Goal: Task Accomplishment & Management: Manage account settings

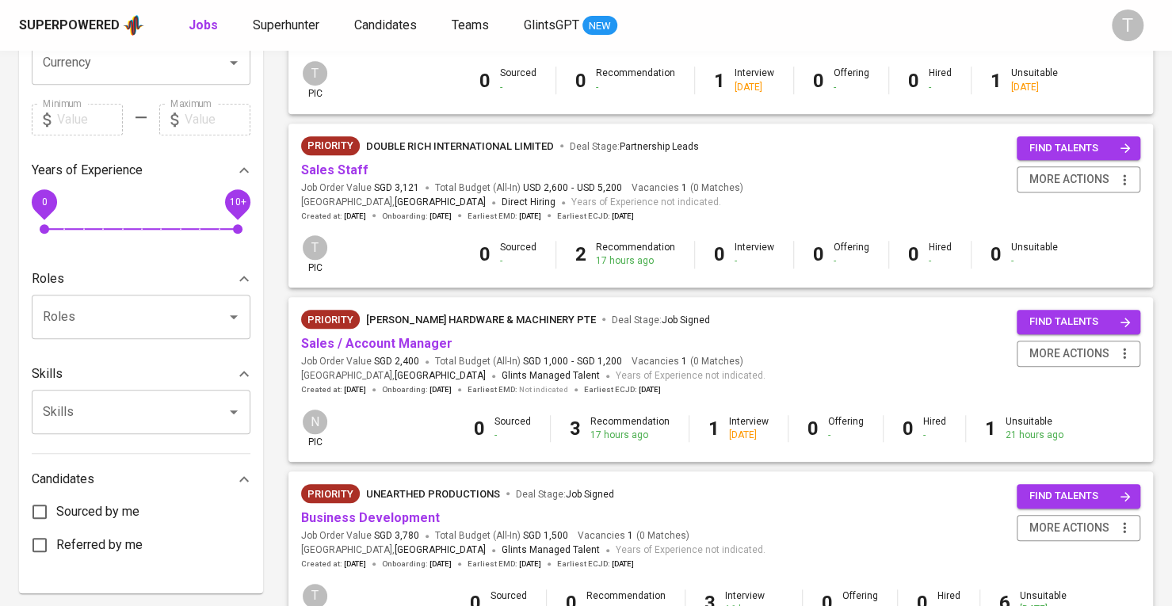
scroll to position [434, 0]
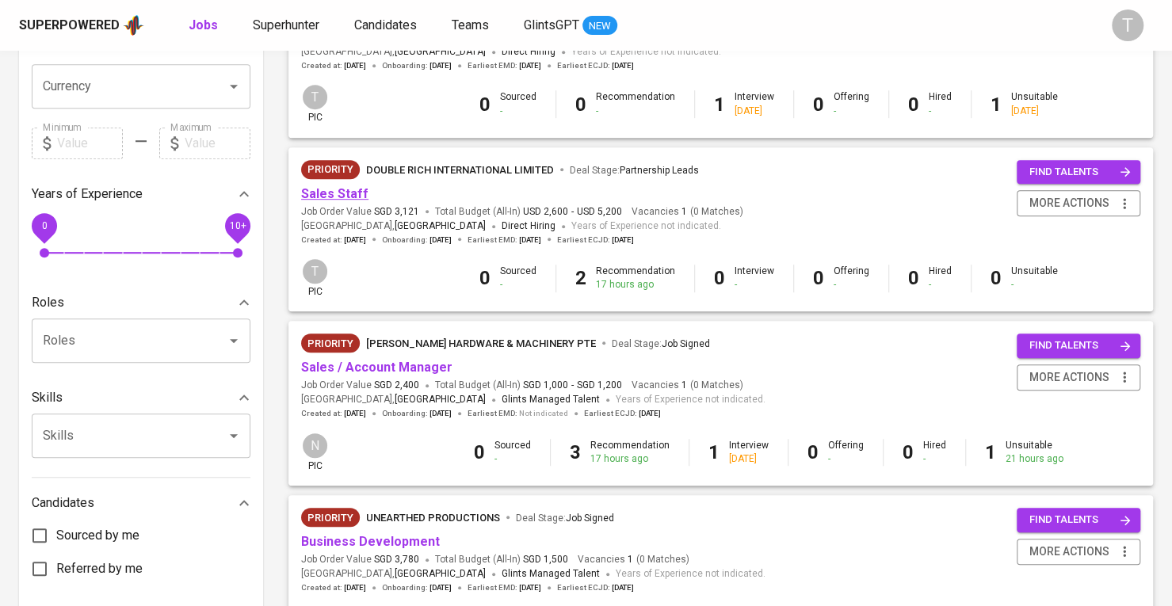
click at [341, 193] on link "Sales Staff" at bounding box center [334, 193] width 67 height 15
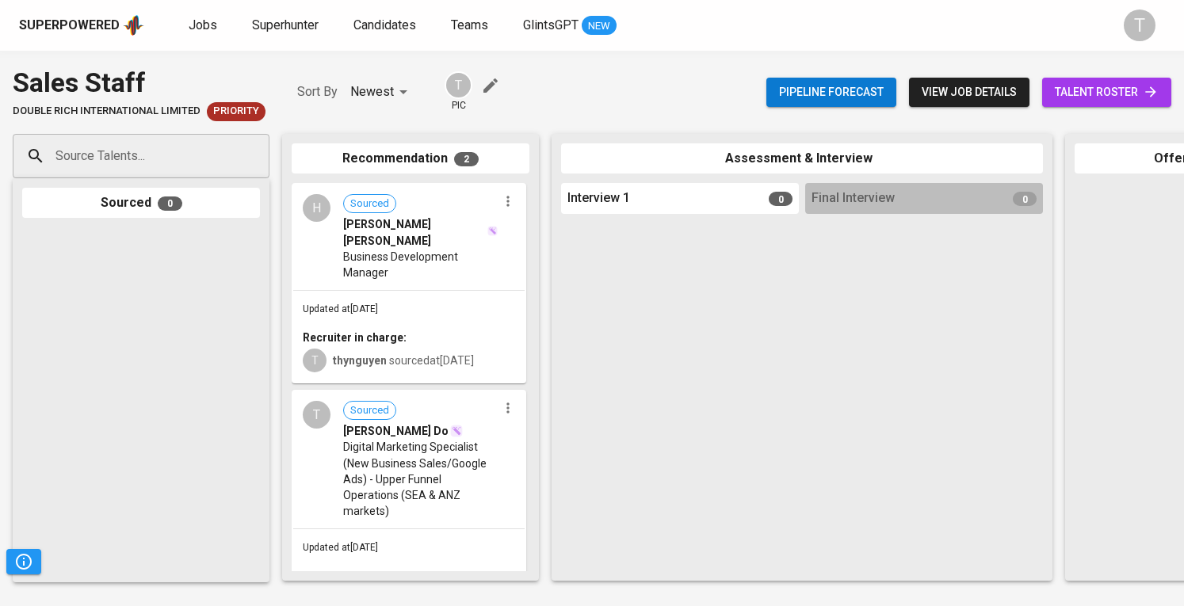
click at [242, 164] on div at bounding box center [251, 156] width 22 height 22
paste input "[EMAIL_ADDRESS][DOMAIN_NAME]"
type input "[EMAIL_ADDRESS][DOMAIN_NAME]"
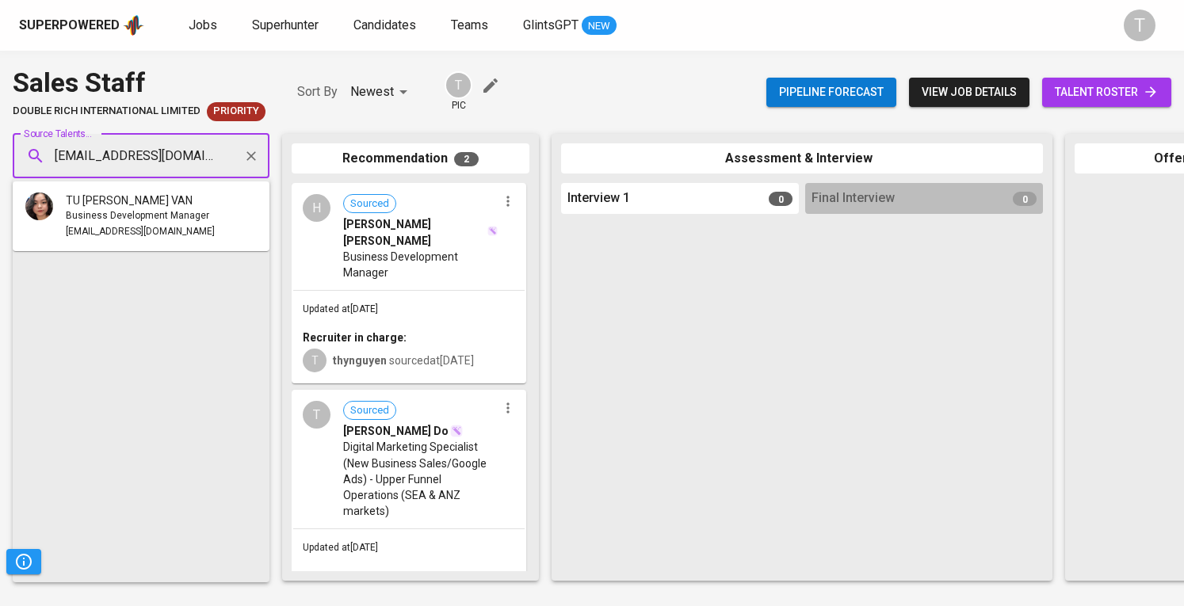
click at [134, 208] on span "TU [PERSON_NAME] VAN" at bounding box center [129, 201] width 127 height 16
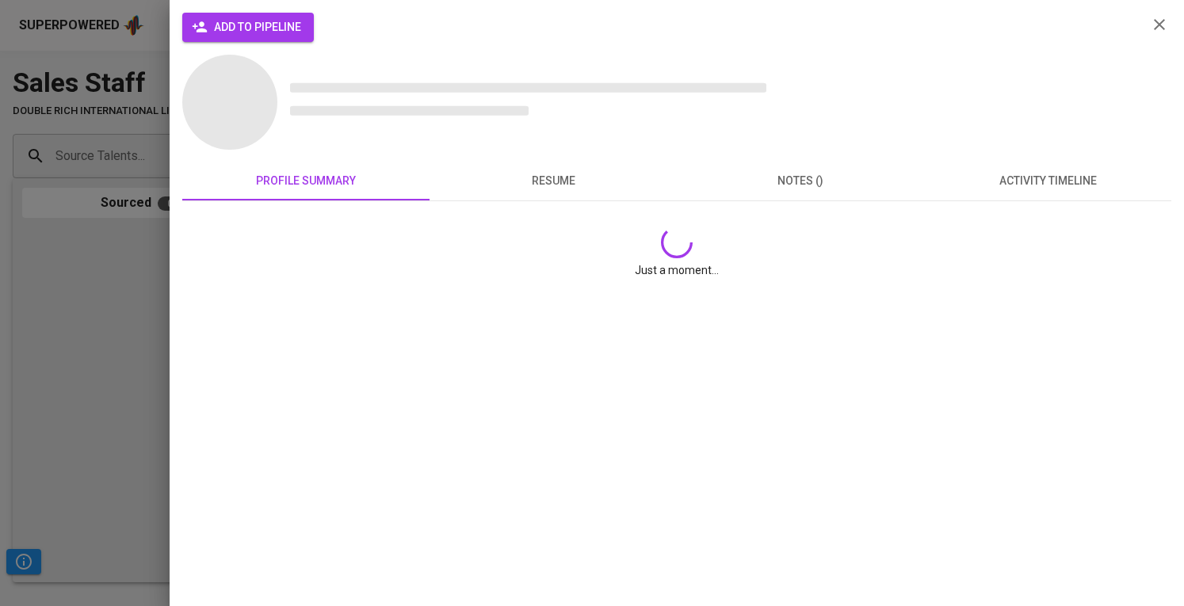
click at [292, 10] on div "add to pipeline profile summary resume notes () activity timeline Just a moment…" at bounding box center [677, 303] width 1014 height 606
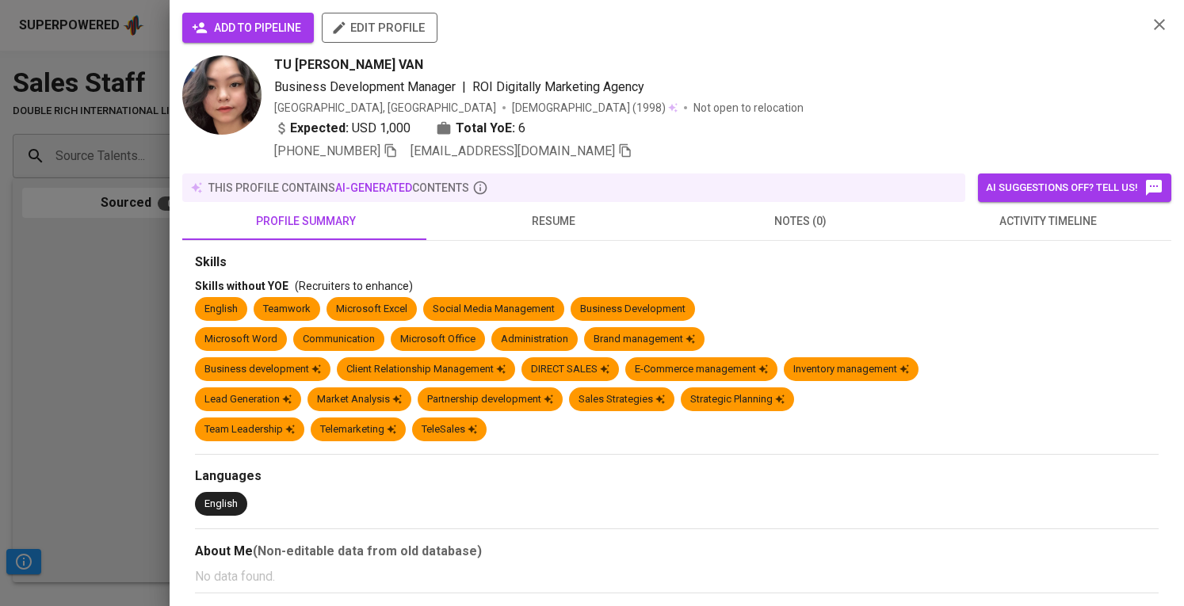
click at [296, 18] on span "add to pipeline" at bounding box center [248, 28] width 106 height 20
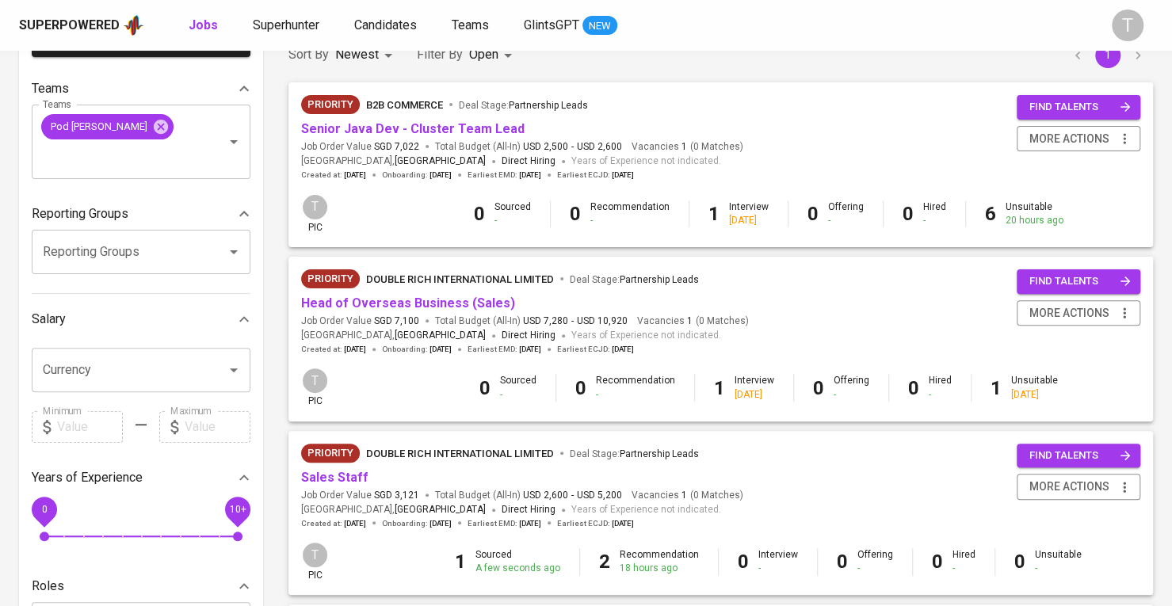
scroll to position [151, 0]
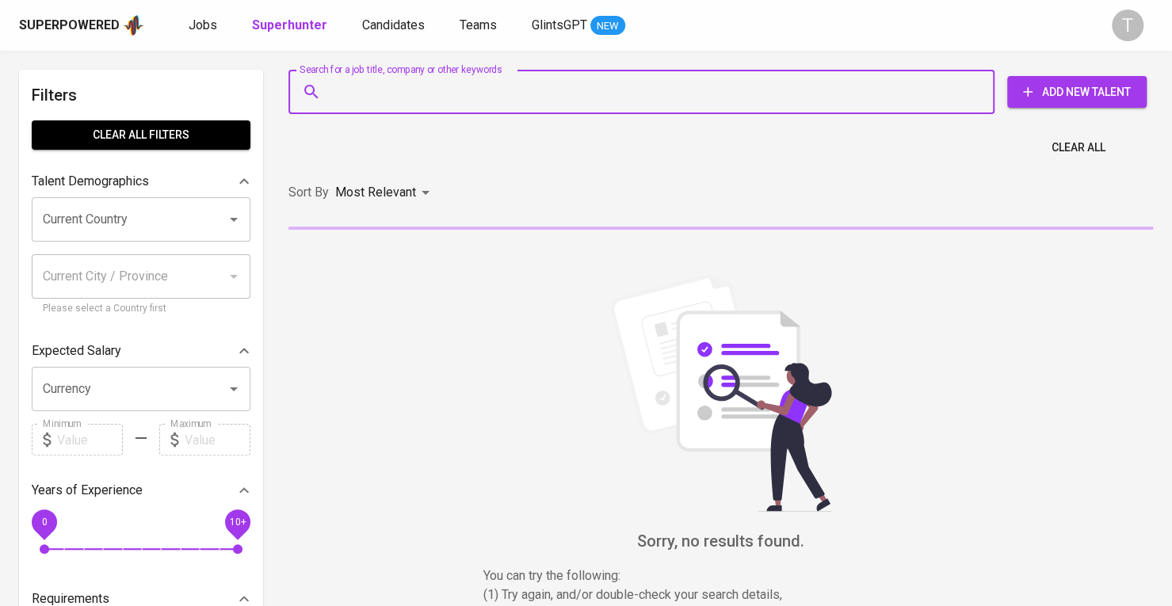
click at [696, 86] on input "Search for a job title, company or other keywords" at bounding box center [645, 92] width 636 height 30
paste input "[EMAIL_ADDRESS][DOMAIN_NAME]"
type input "[EMAIL_ADDRESS][DOMAIN_NAME]"
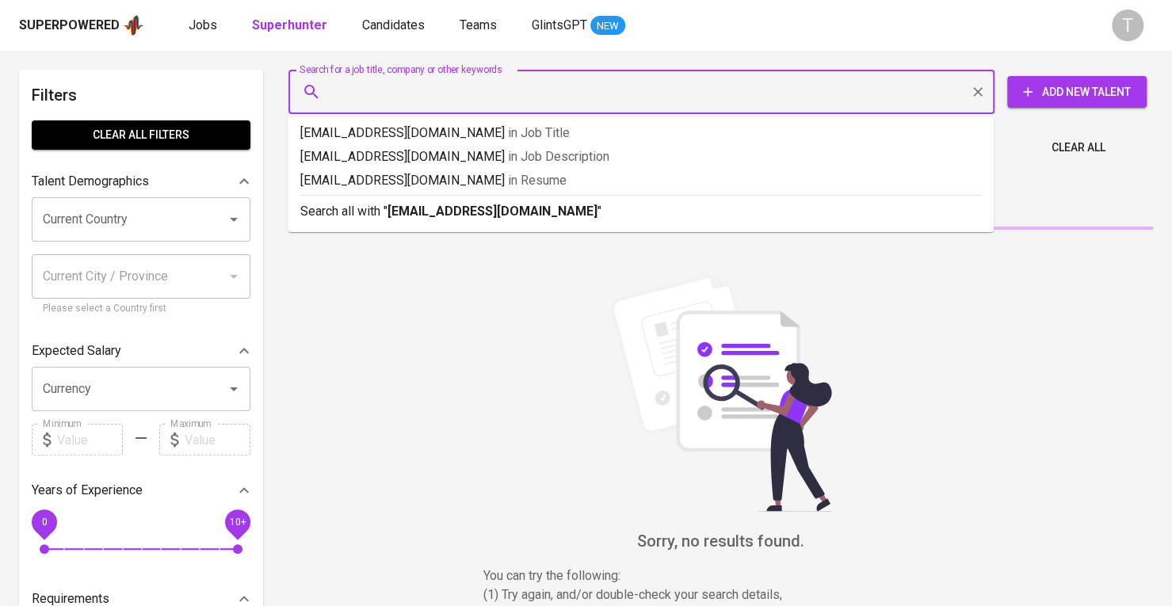
click at [707, 101] on input "Search for a job title, company or other keywords" at bounding box center [645, 92] width 636 height 30
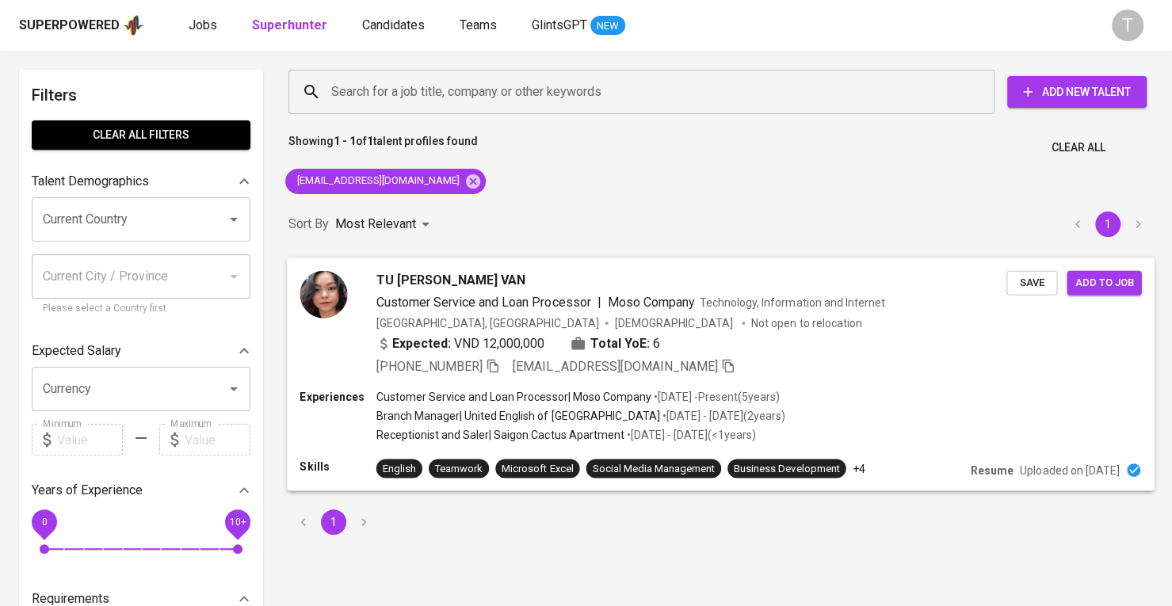
click at [1048, 375] on div "TU [PERSON_NAME] VAN Customer Service and Loan Processor | Moso Company Technol…" at bounding box center [720, 324] width 867 height 132
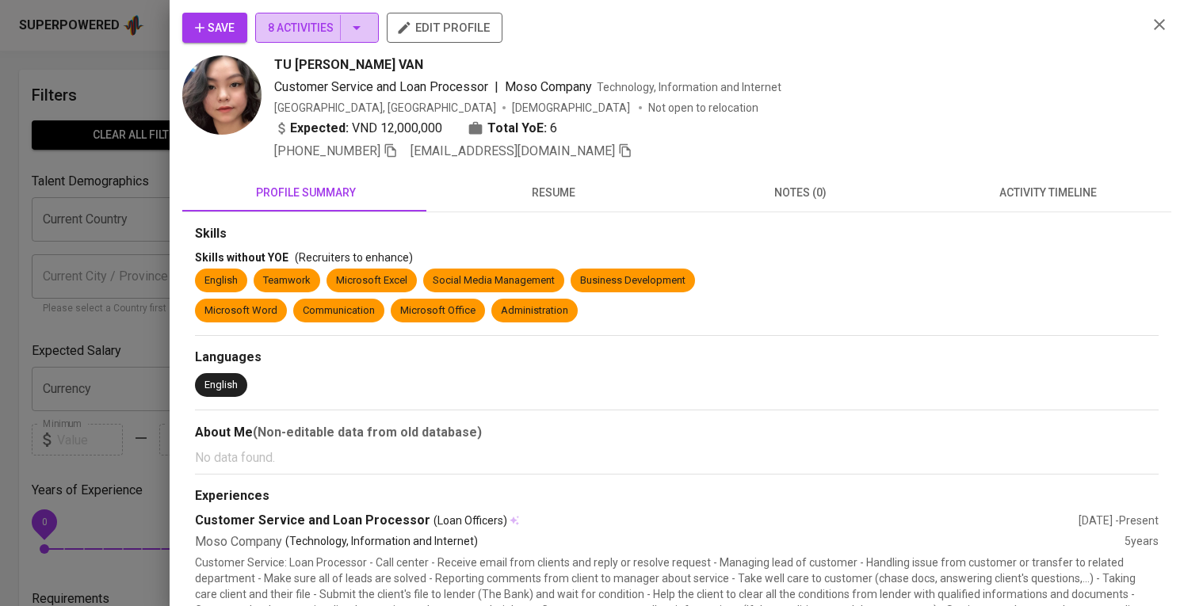
click at [307, 18] on span "8 Activities" at bounding box center [317, 28] width 98 height 20
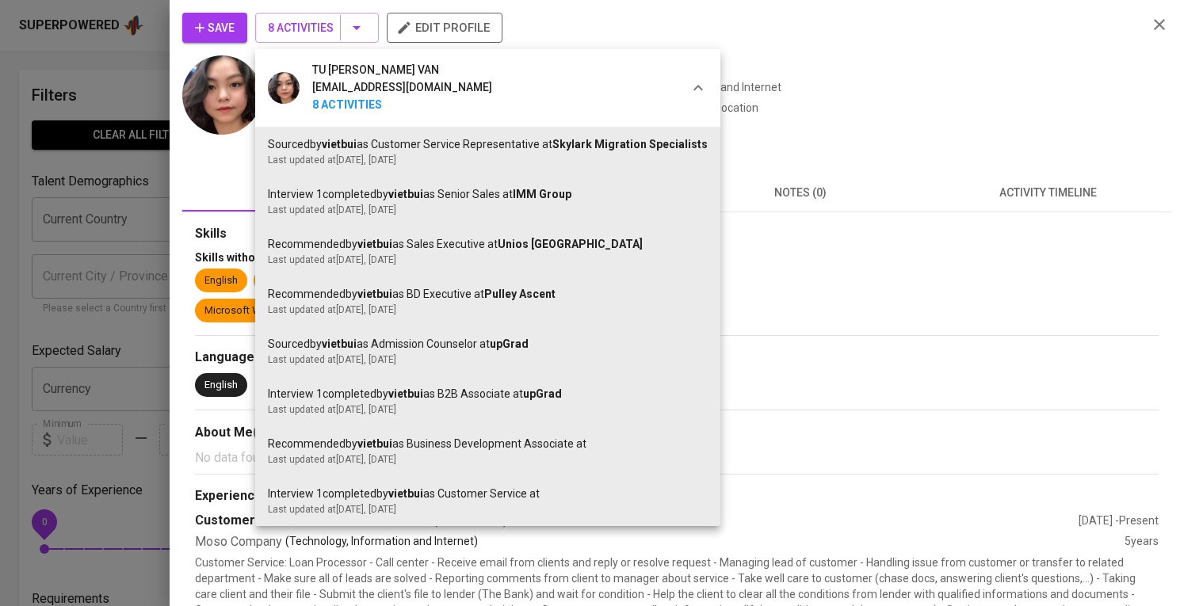
drag, startPoint x: 865, startPoint y: 573, endPoint x: 1182, endPoint y: 643, distance: 324.5
click at [618, 368] on li "Sourced by vietbui as Admission Counselor at upGrad Last updated at [DATE] , [D…" at bounding box center [487, 351] width 465 height 50
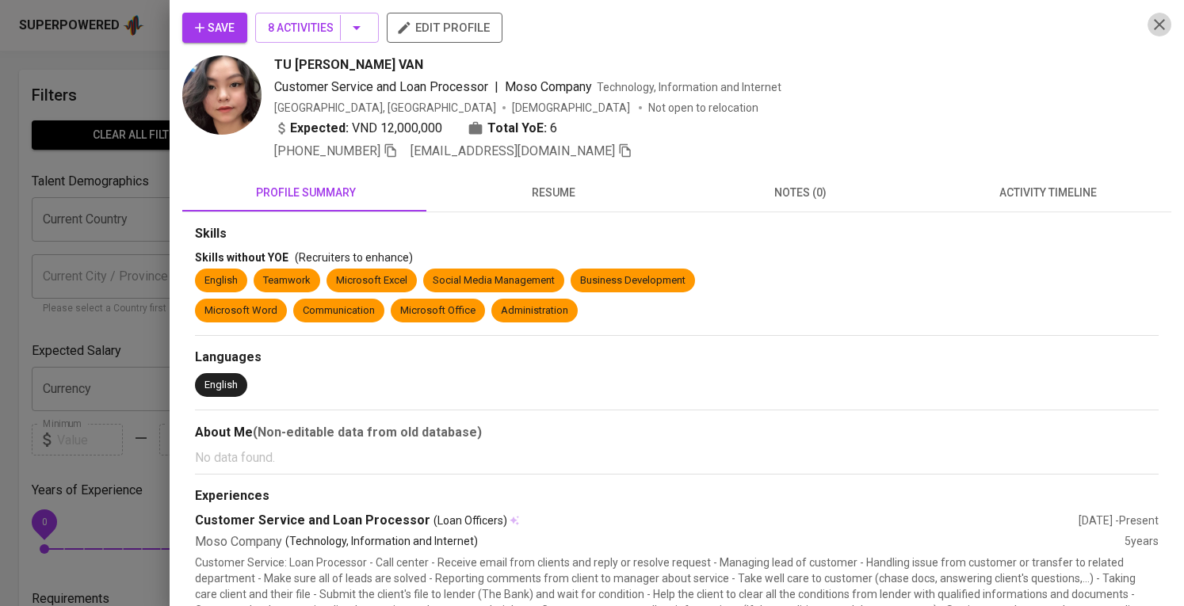
click at [1149, 13] on button "button" at bounding box center [1159, 25] width 24 height 24
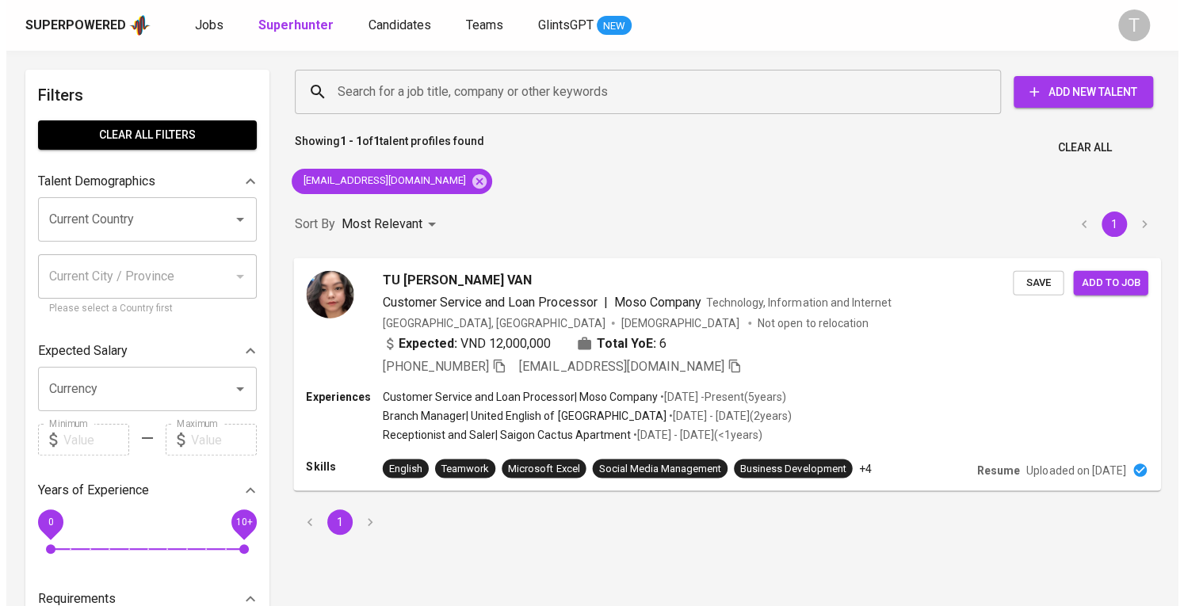
scroll to position [62, 0]
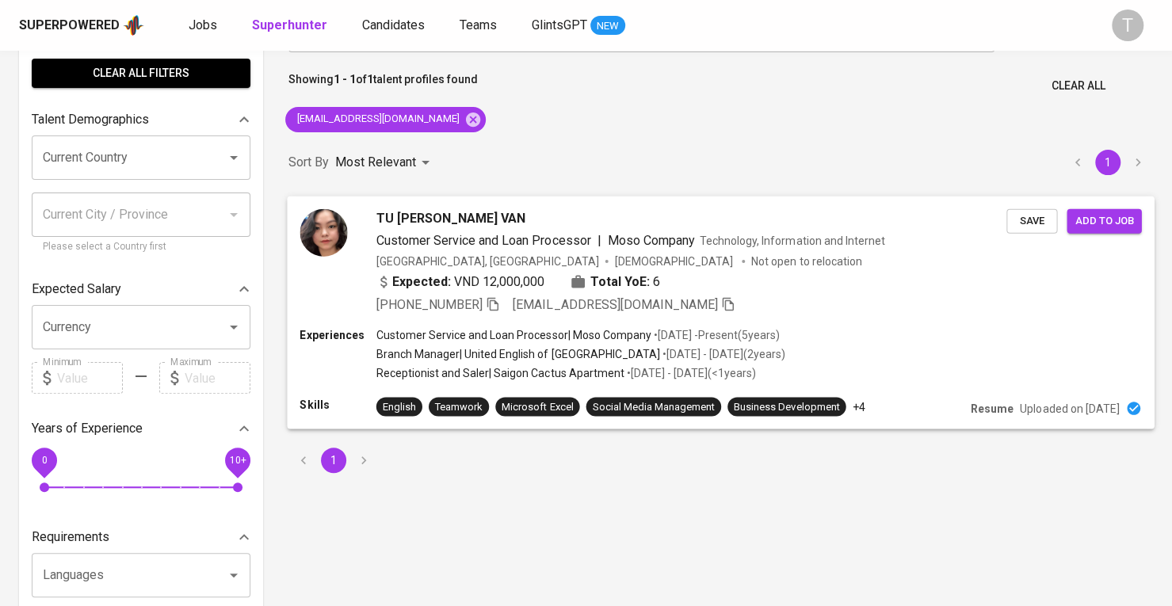
click at [1029, 216] on span "Save" at bounding box center [1031, 221] width 35 height 18
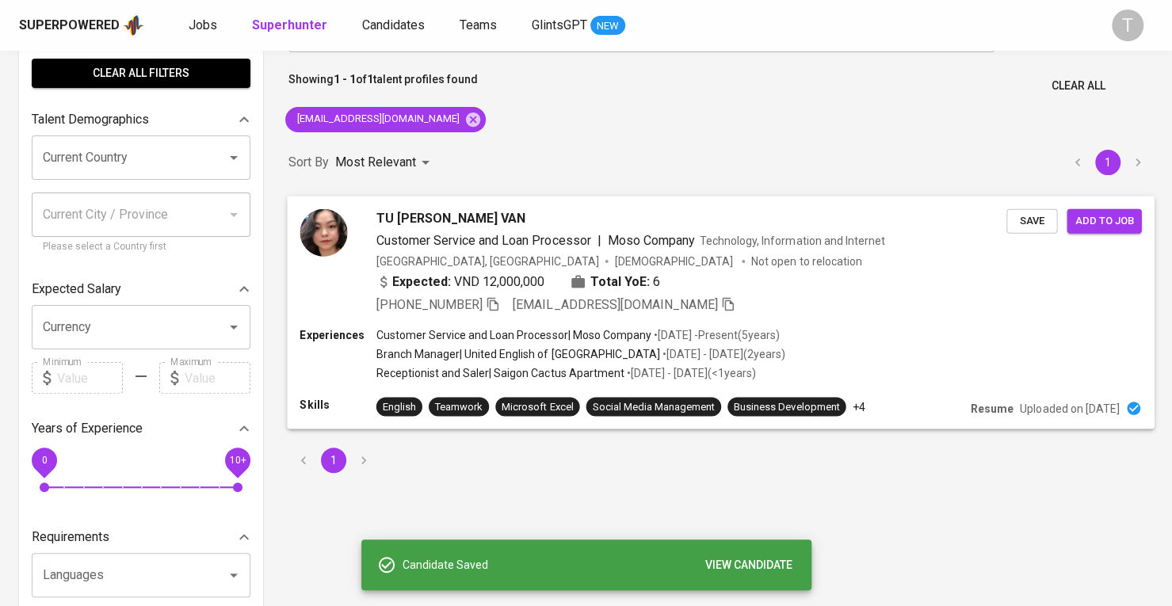
click at [937, 290] on div "Expected: VND 12,000,000 Total YoE: 6" at bounding box center [691, 283] width 630 height 23
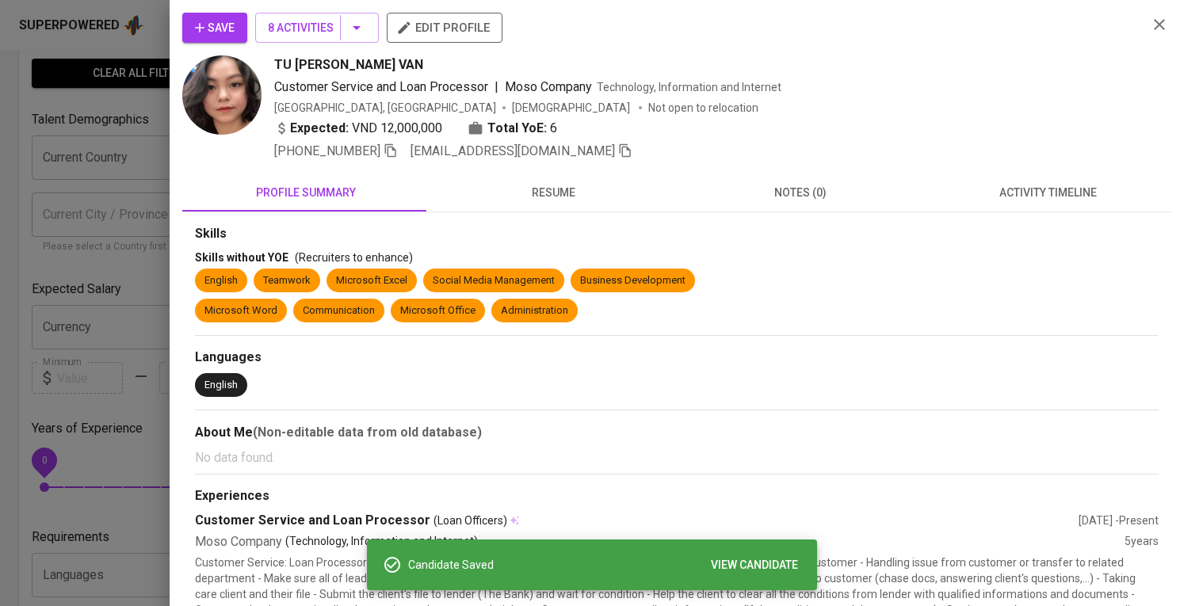
click at [547, 189] on span "resume" at bounding box center [553, 193] width 228 height 20
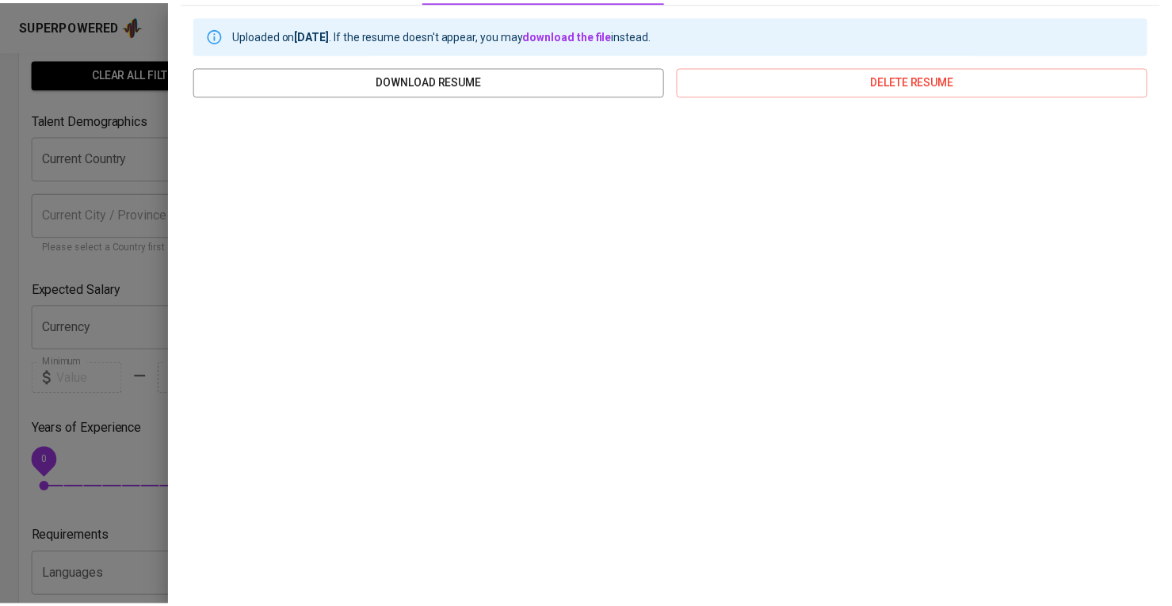
scroll to position [0, 0]
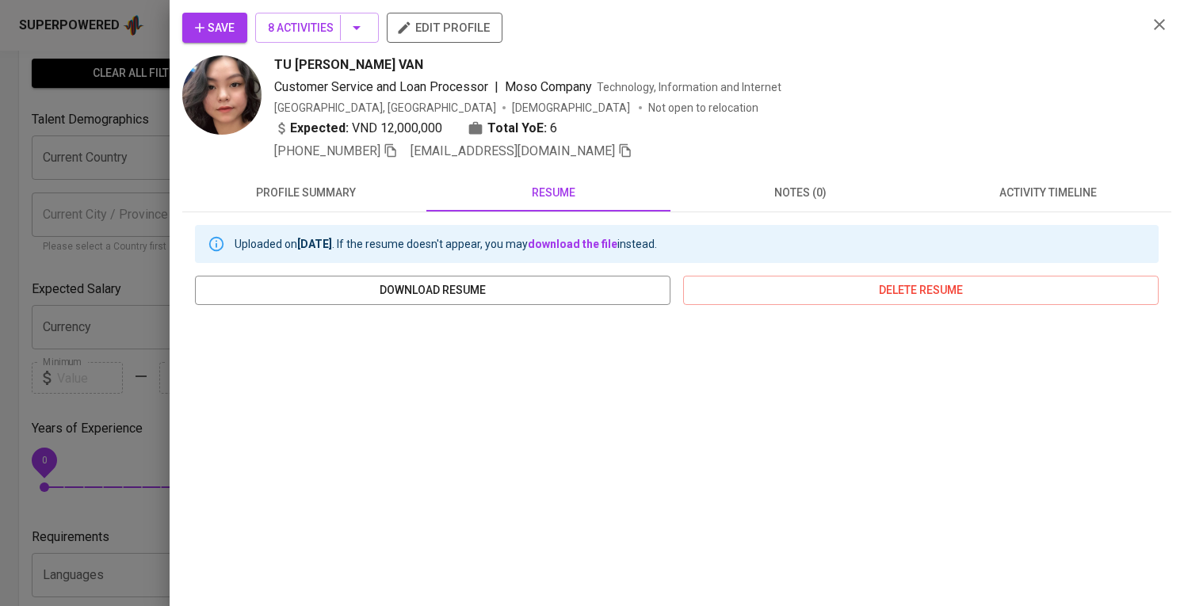
click at [450, 21] on span "edit profile" at bounding box center [444, 27] width 90 height 21
click at [209, 25] on span "Save" at bounding box center [215, 28] width 40 height 20
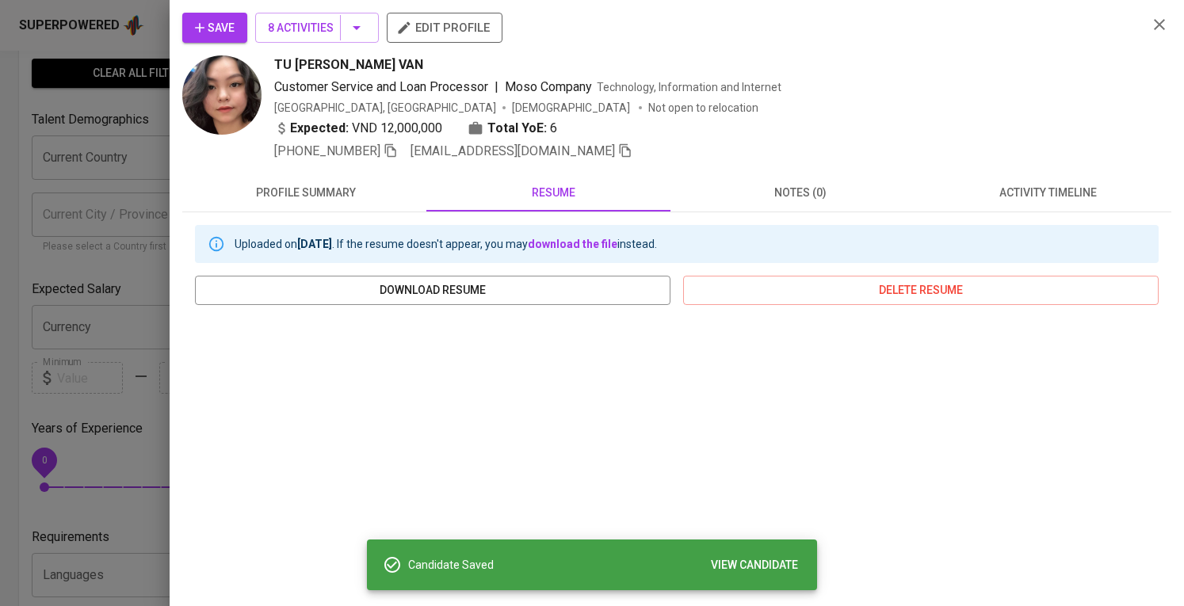
drag, startPoint x: 109, startPoint y: 278, endPoint x: 133, endPoint y: 265, distance: 27.3
click at [109, 278] on div at bounding box center [592, 303] width 1184 height 606
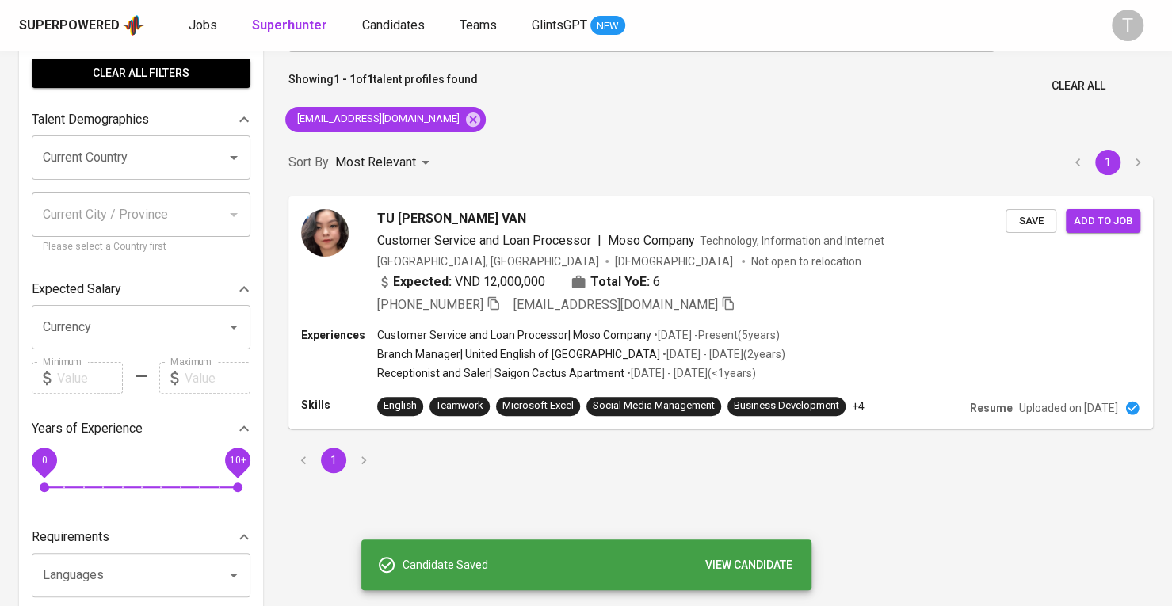
click at [197, 12] on div "Superpowered Jobs Superhunter Candidates Teams GlintsGPT NEW T" at bounding box center [586, 25] width 1172 height 51
click at [204, 25] on span "Jobs" at bounding box center [203, 24] width 29 height 15
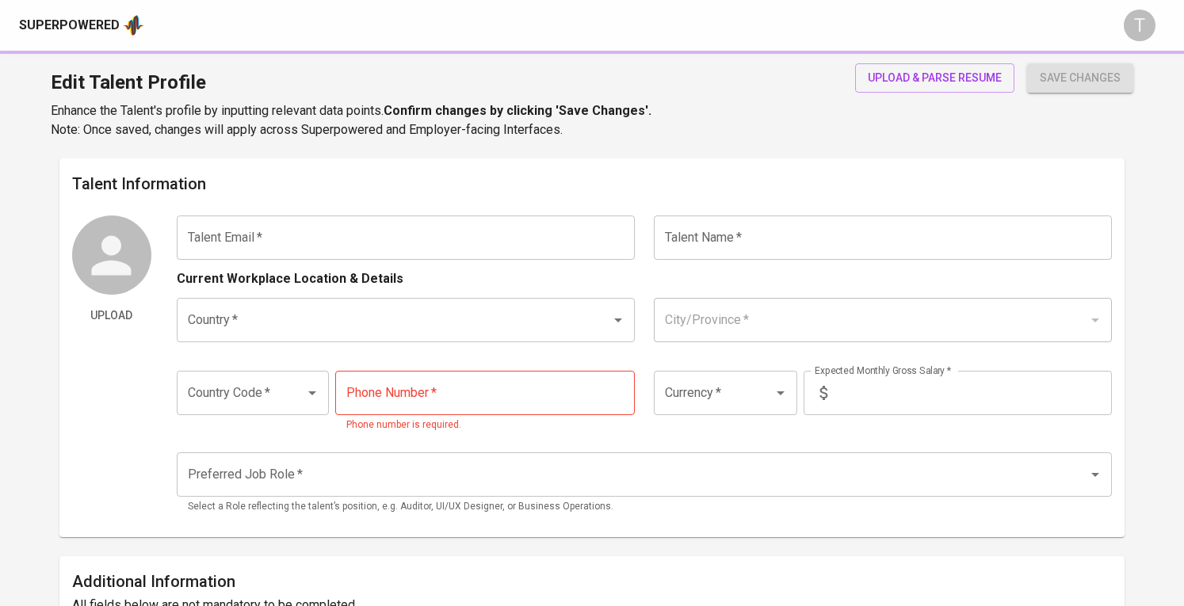
type input "[EMAIL_ADDRESS][DOMAIN_NAME]"
type input "TU [PERSON_NAME] VAN"
type input "[GEOGRAPHIC_DATA]"
type input "+84"
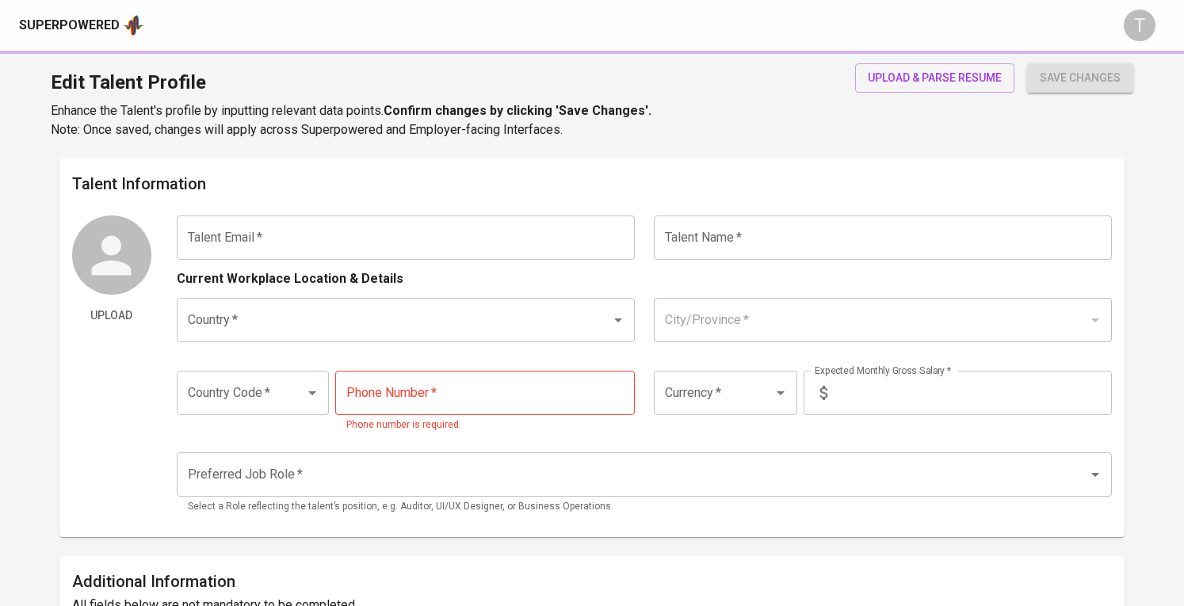
type input "365-644-240"
type input "VND"
type input "12,000,000"
radio input "true"
type input "6"
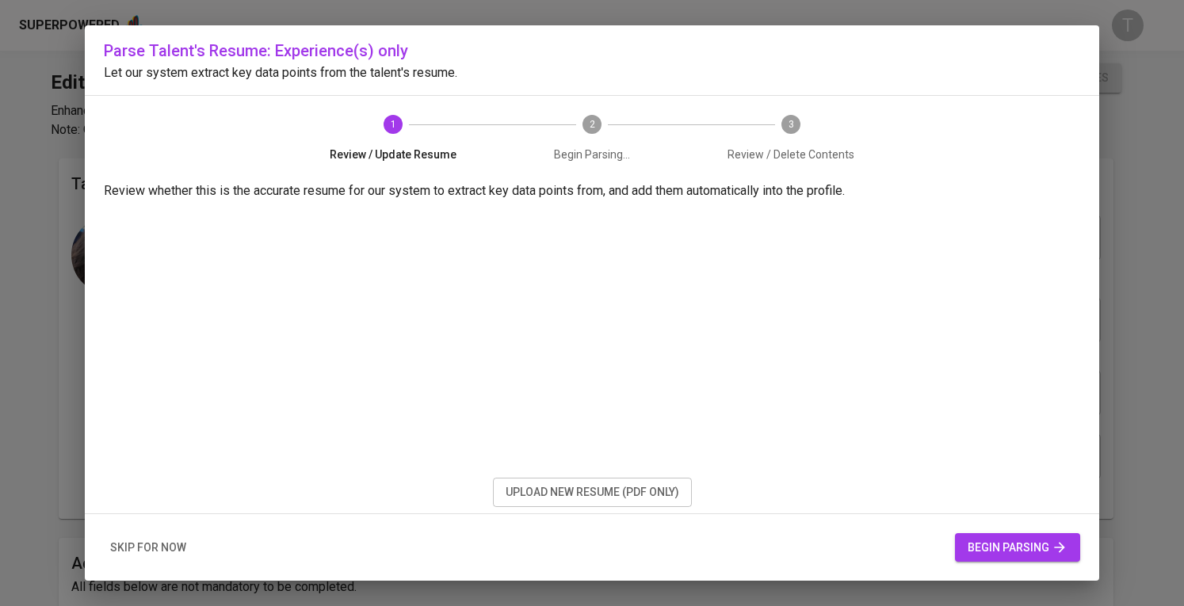
click at [640, 493] on span "upload new resume (pdf only)" at bounding box center [593, 493] width 174 height 20
click at [649, 498] on span "upload new resume (pdf only)" at bounding box center [593, 493] width 174 height 20
click at [1064, 548] on icon "button" at bounding box center [1059, 548] width 16 height 16
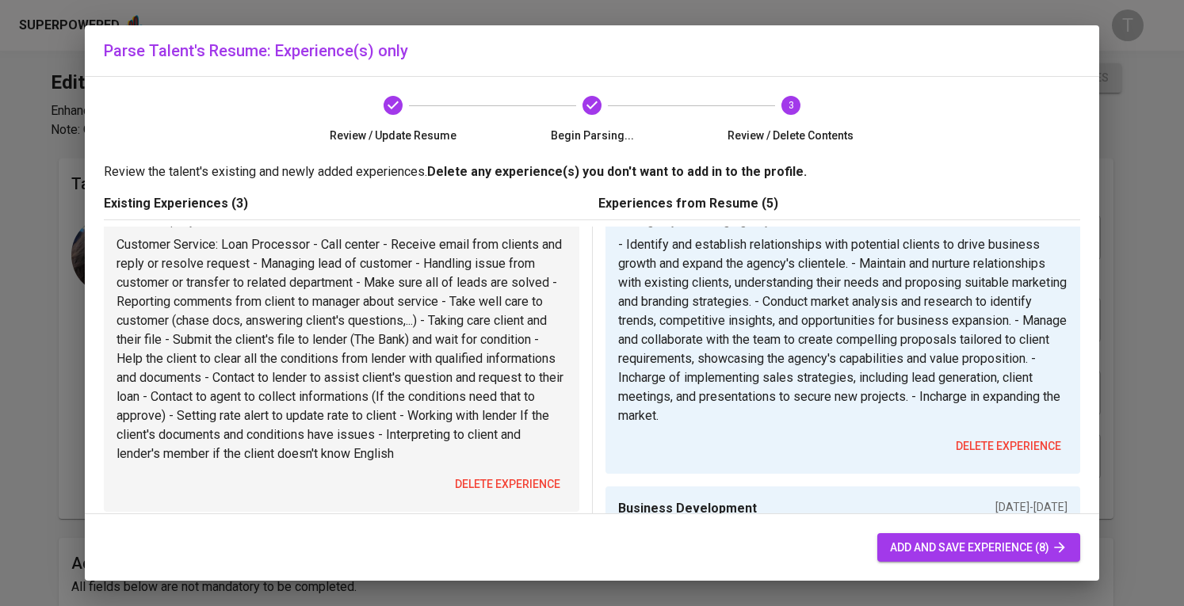
scroll to position [79, 0]
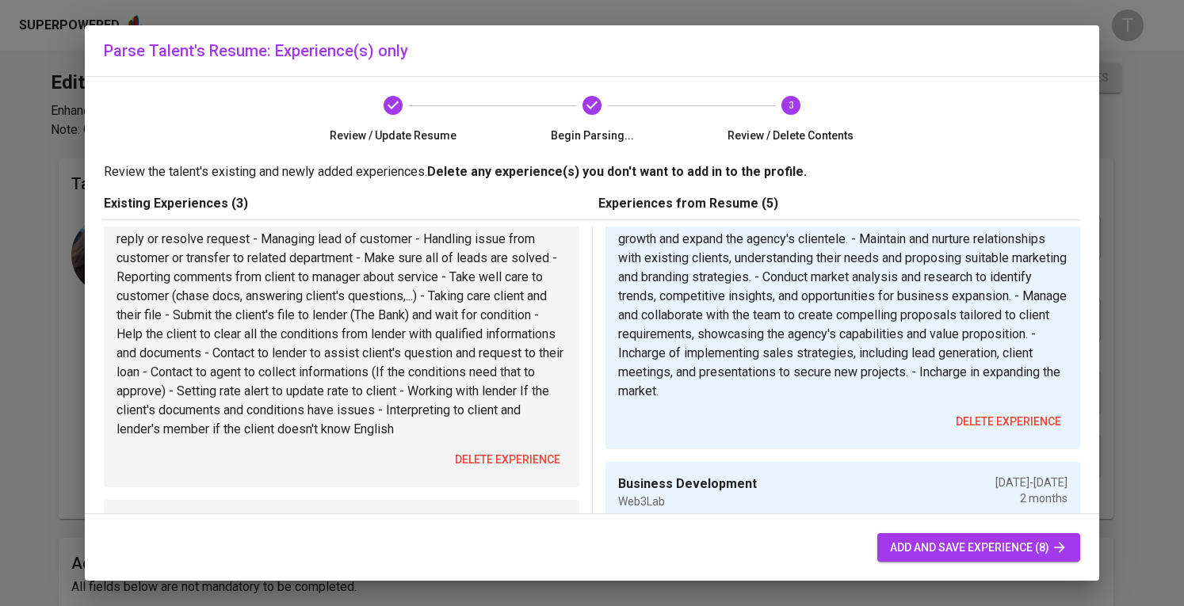
click at [518, 466] on span "delete experience" at bounding box center [507, 460] width 105 height 20
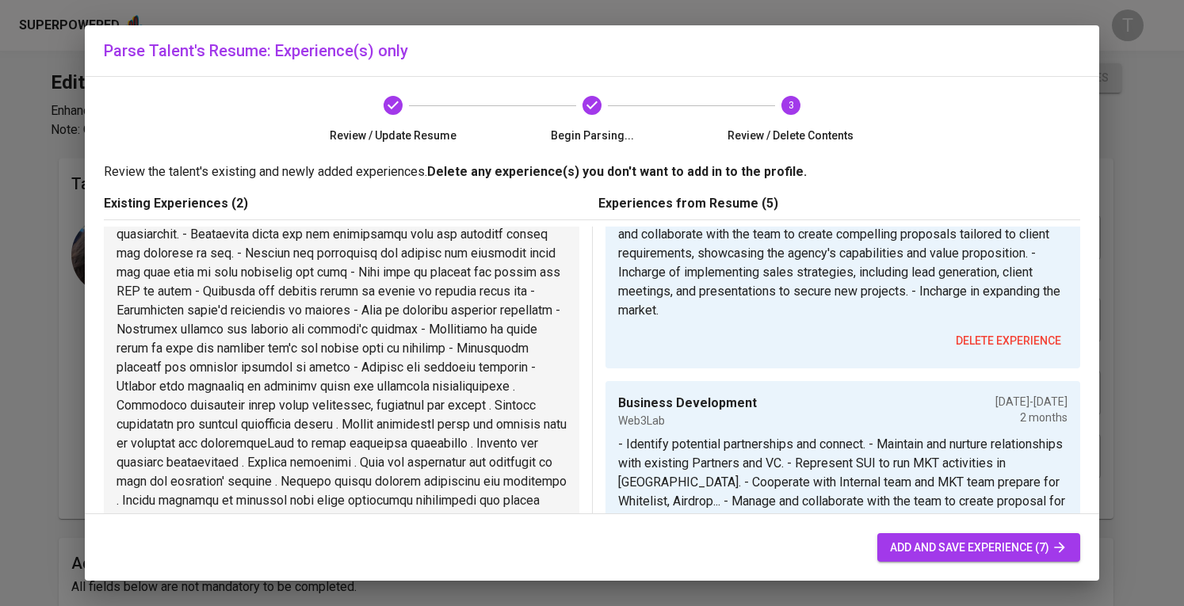
scroll to position [317, 0]
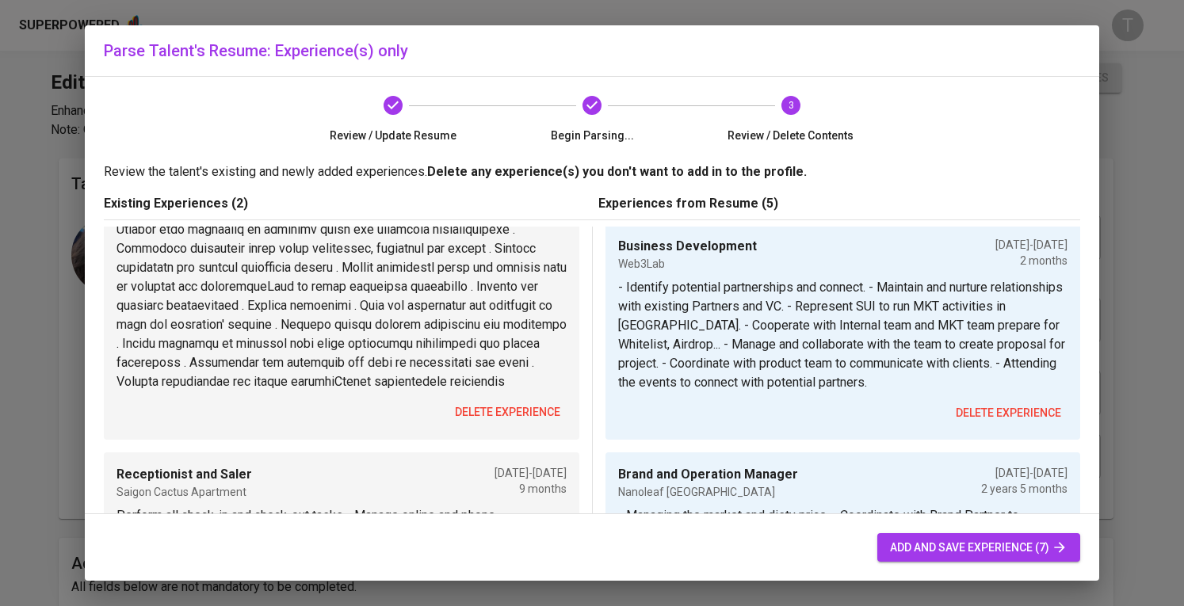
click at [513, 418] on button "delete experience" at bounding box center [507, 412] width 118 height 29
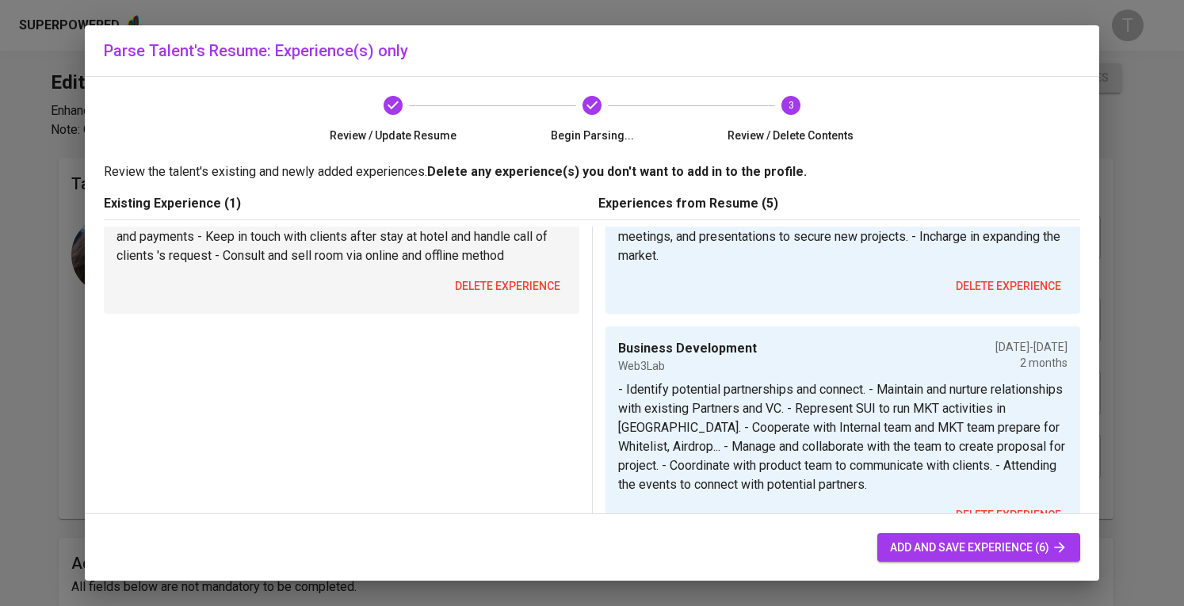
scroll to position [158, 0]
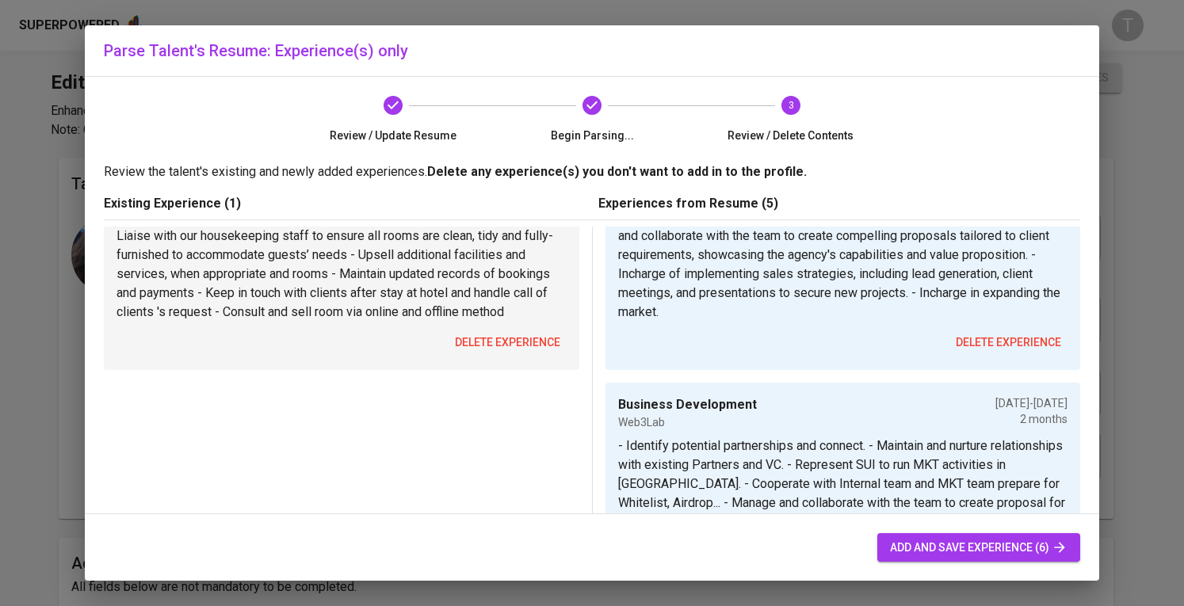
click at [520, 353] on span "delete experience" at bounding box center [507, 343] width 105 height 20
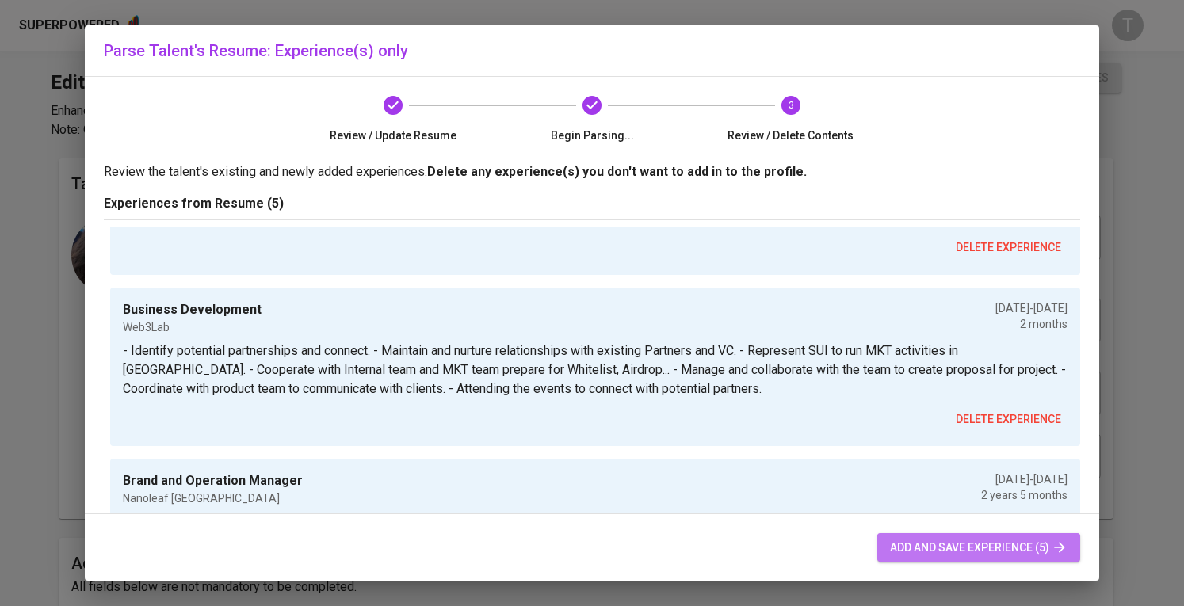
drag, startPoint x: 937, startPoint y: 544, endPoint x: 938, endPoint y: 528, distance: 15.9
click at [937, 544] on span "add and save experience (5)" at bounding box center [978, 548] width 177 height 20
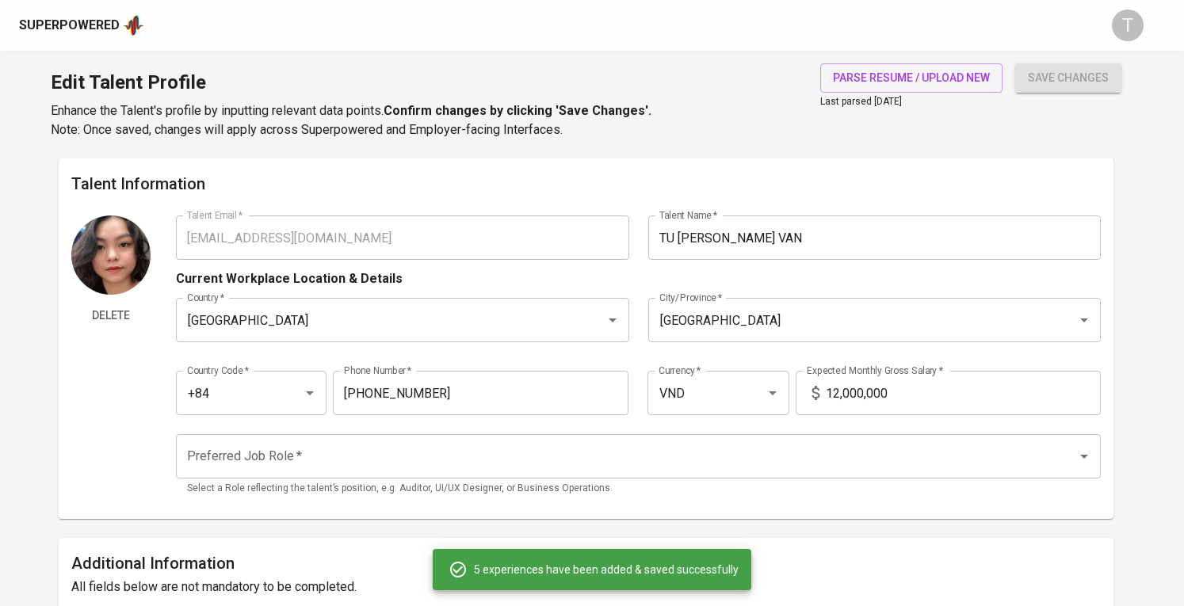
type input "Business Development Manager"
type input "ROI Digitally Marketing Agency"
type input "04/01/2024"
type textarea "- Identify and establish relationships with potential clients to drive business…"
type input "Business Development"
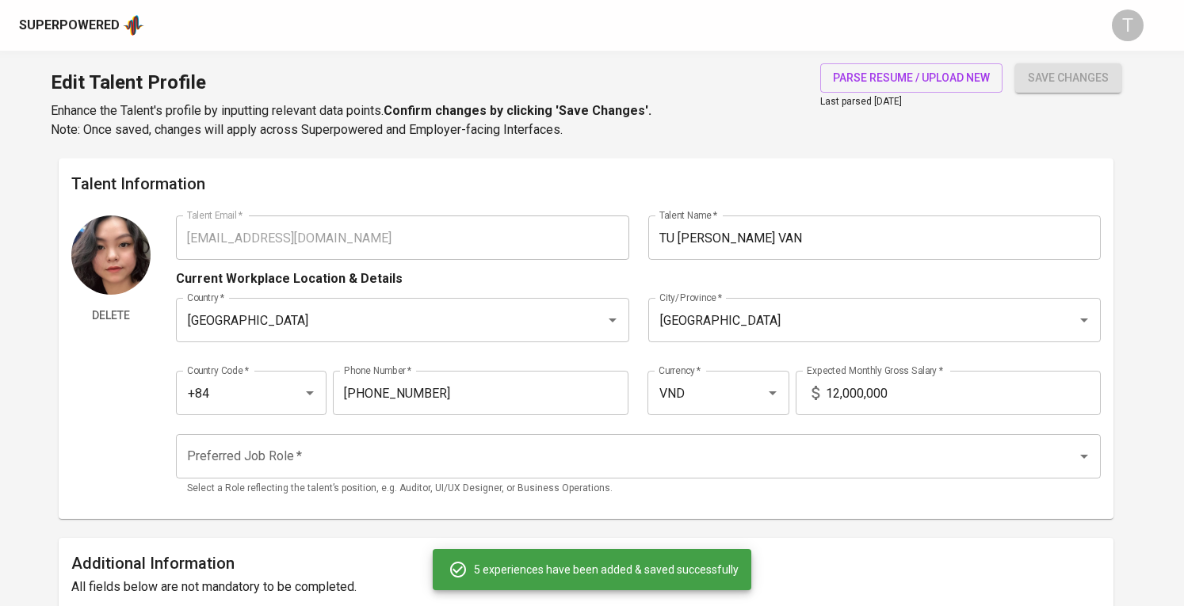
type input "Web3Lab"
type input "01/01/2024"
type input "03/01/2024"
type textarea "- Identify potential partnerships and connect. - Maintain and nurture relations…"
type input "Brand and Operation Manager"
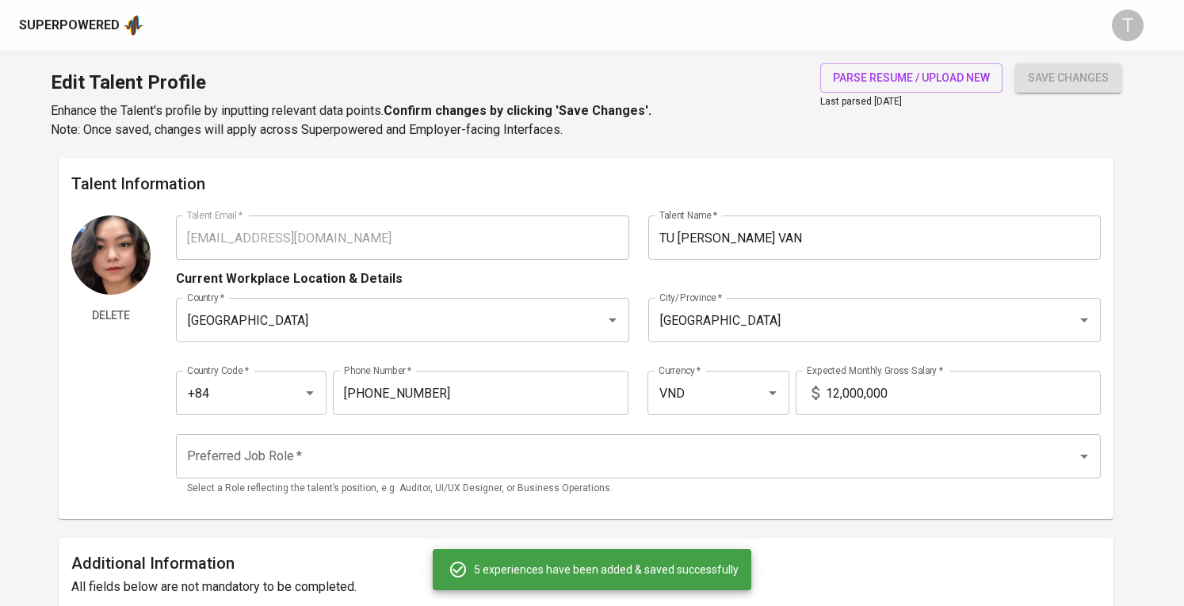
type input "Nanoleaf Vietnam"
type input "07/01/2021"
type input "12/01/2023"
type textarea "- Managing the market and disty price. - Coordinate with Brand Partner to enhan…"
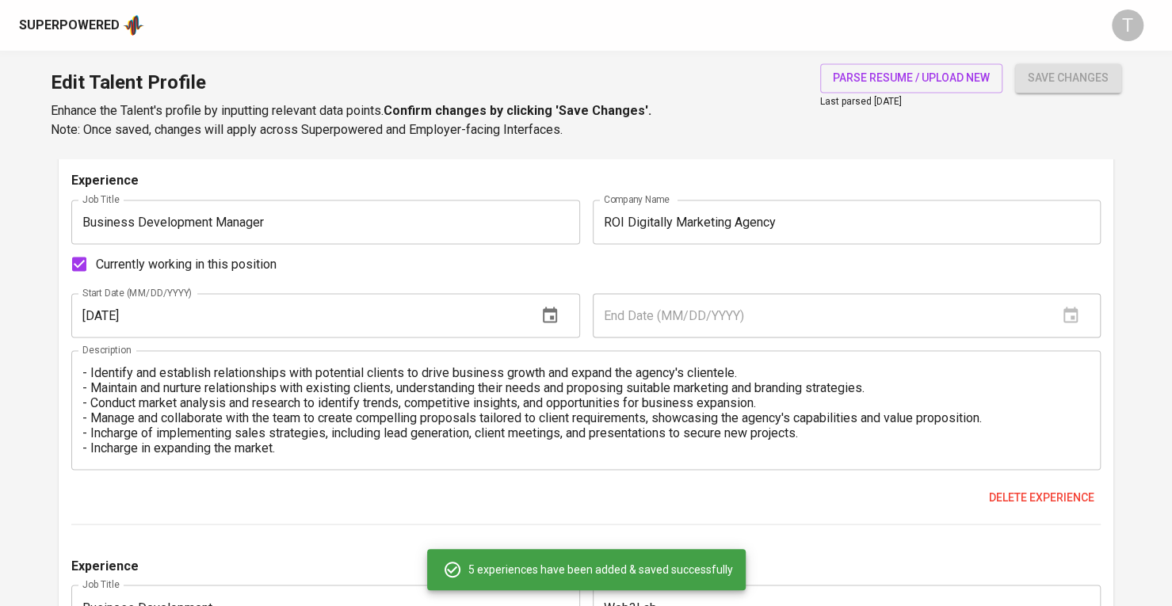
scroll to position [0, 0]
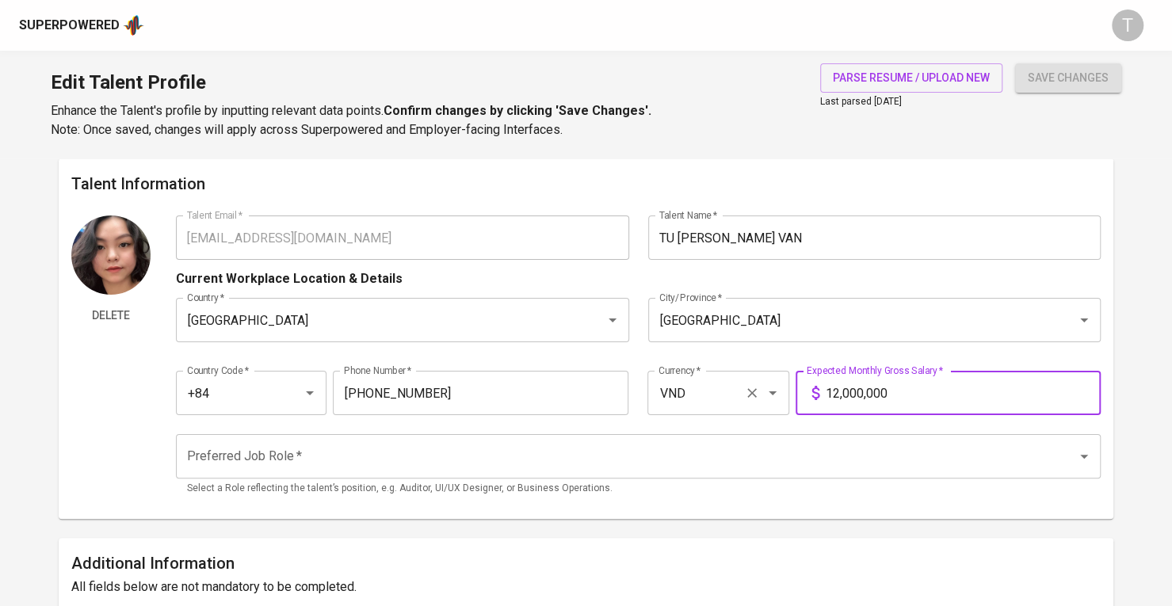
drag, startPoint x: 899, startPoint y: 400, endPoint x: 746, endPoint y: 398, distance: 152.2
click at [768, 398] on div "Country Code   * +84 Country Code * Phone Number   * 365-644-240 Phone Number *…" at bounding box center [638, 388] width 925 height 73
click at [716, 396] on input "VND" at bounding box center [696, 393] width 83 height 30
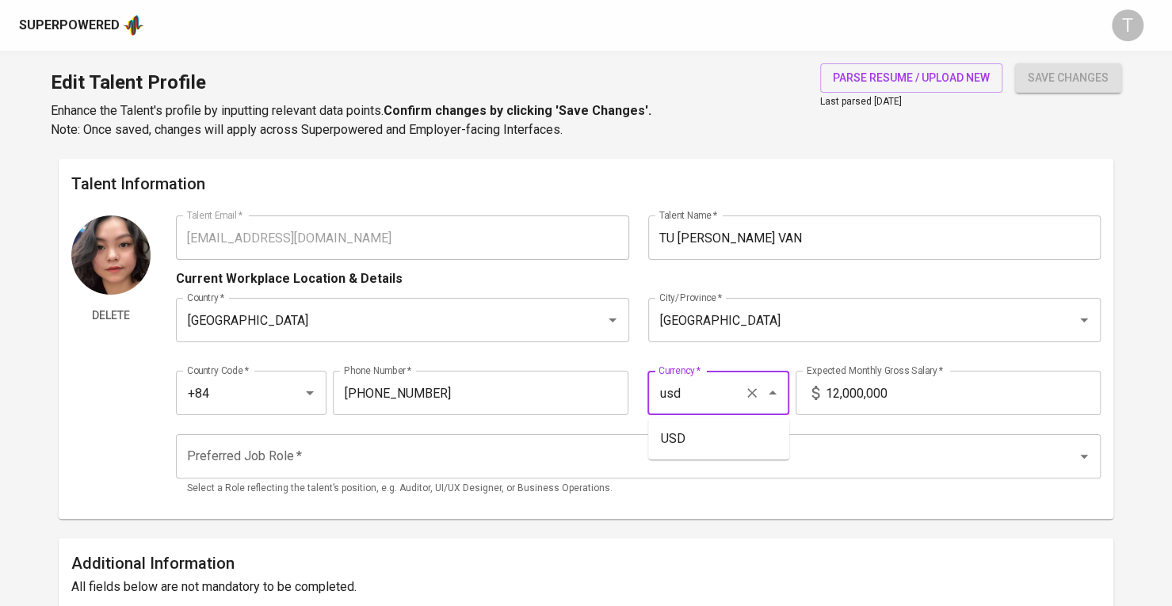
click at [705, 429] on li "USD" at bounding box center [718, 439] width 141 height 29
type input "USD"
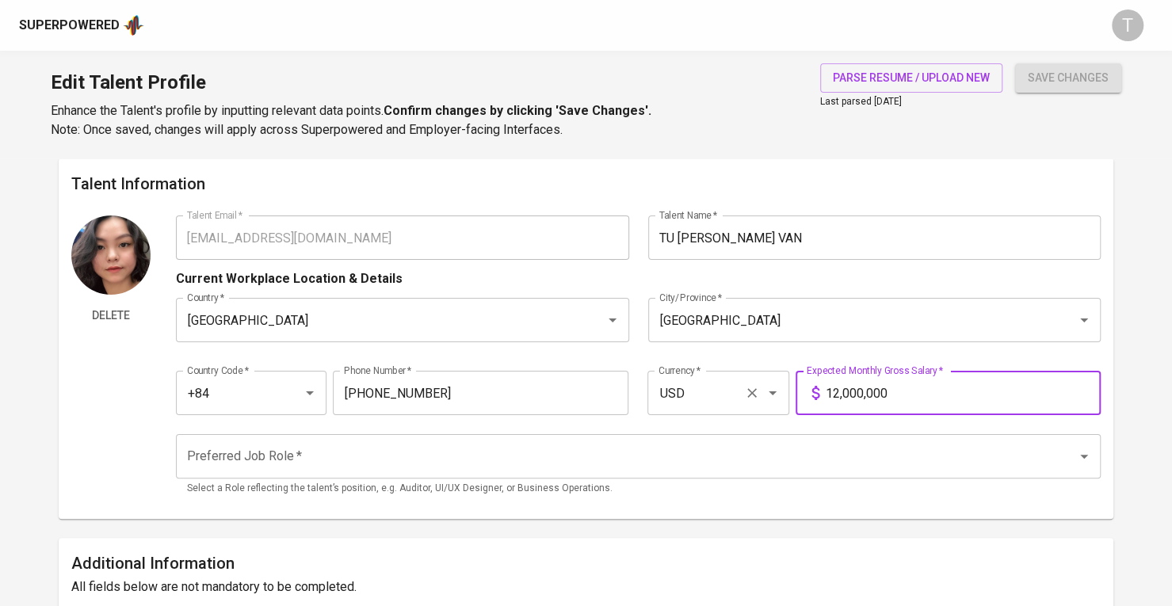
drag, startPoint x: 909, startPoint y: 396, endPoint x: 734, endPoint y: 395, distance: 175.1
click at [741, 395] on div "Country Code   * +84 Country Code * Phone Number   * 365-644-240 Phone Number *…" at bounding box center [638, 388] width 925 height 73
type input "1,000"
click at [878, 445] on input "Preferred Job Role   *" at bounding box center [616, 456] width 866 height 30
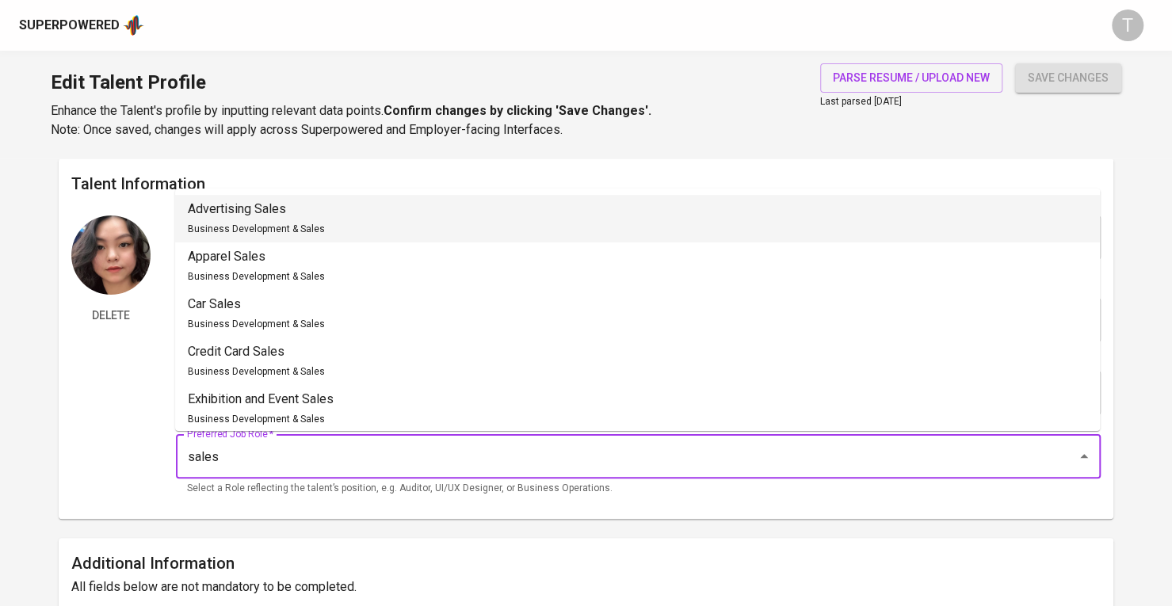
click at [374, 232] on li "Advertising Sales Business Development & Sales" at bounding box center [637, 219] width 925 height 48
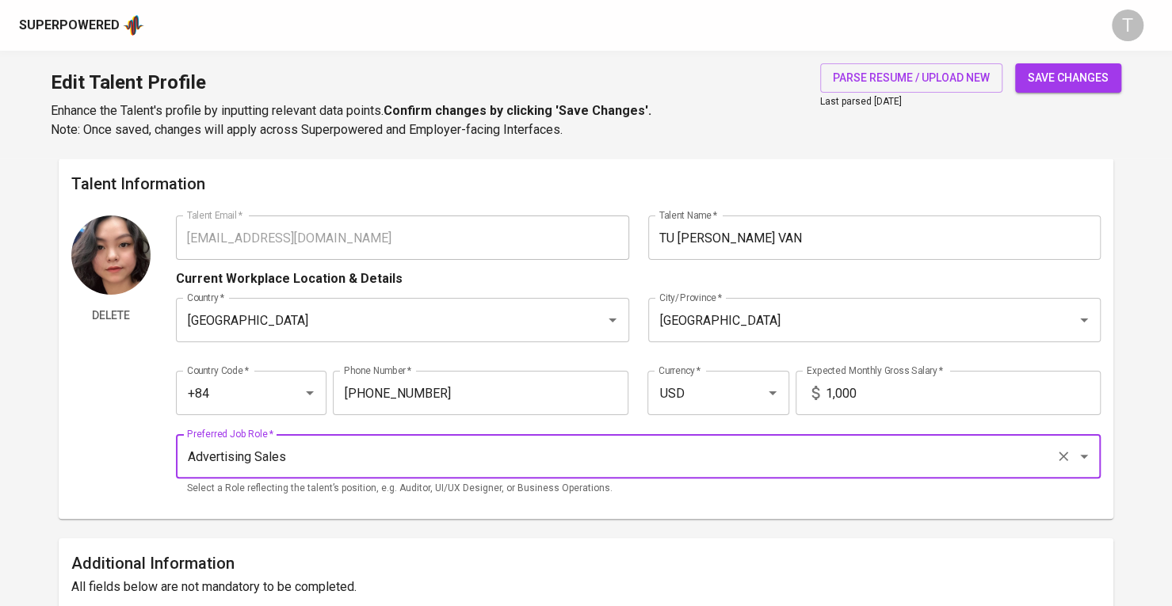
type input "Advertising Sales"
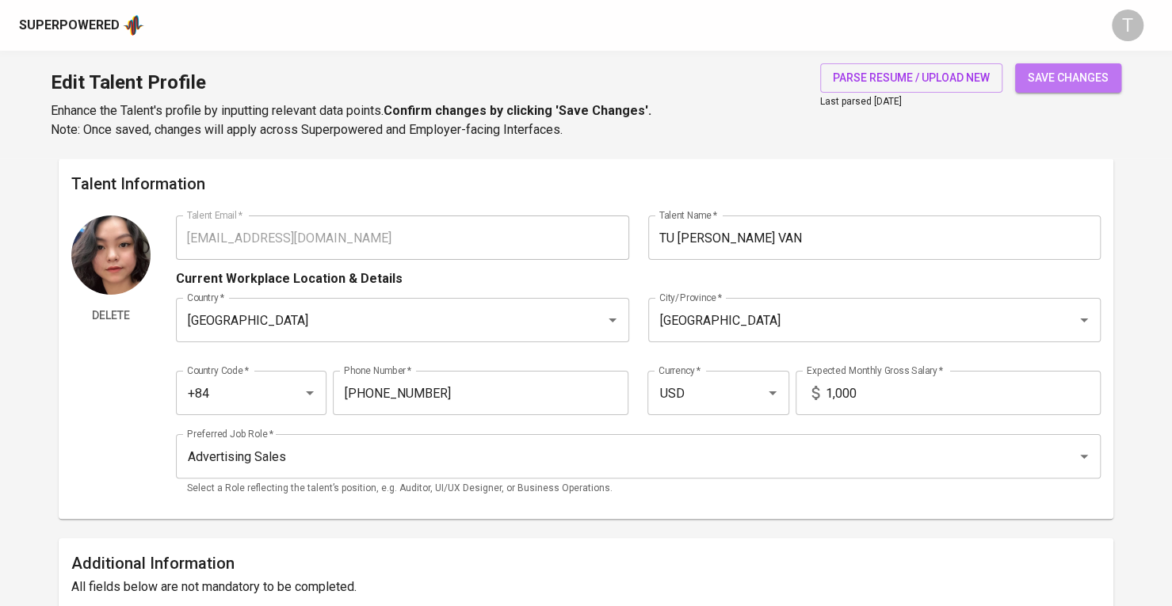
drag, startPoint x: 1068, startPoint y: 90, endPoint x: 1065, endPoint y: 67, distance: 22.4
click at [1068, 90] on button "save changes" at bounding box center [1068, 77] width 106 height 29
